Goal: Information Seeking & Learning: Find specific fact

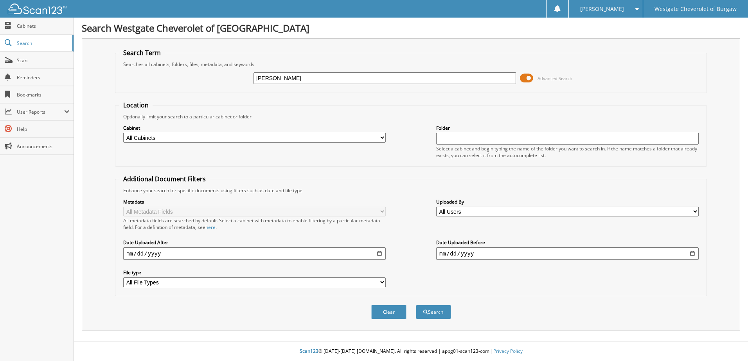
type input "[PERSON_NAME]"
click at [416, 305] on button "Search" at bounding box center [433, 312] width 35 height 14
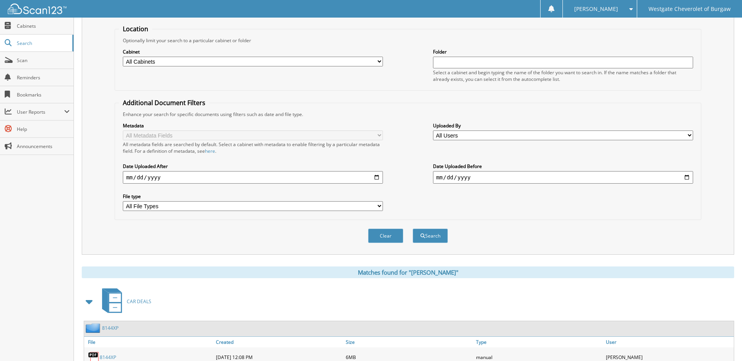
scroll to position [249, 0]
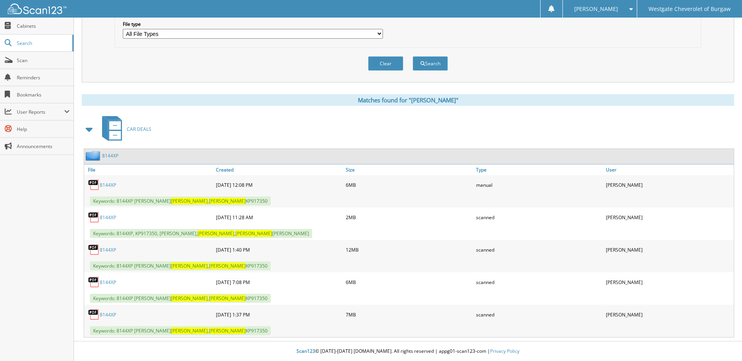
click at [109, 282] on link "8144XP" at bounding box center [108, 282] width 16 height 7
click at [104, 313] on link "8144XP" at bounding box center [108, 315] width 16 height 7
